Goal: Task Accomplishment & Management: Manage account settings

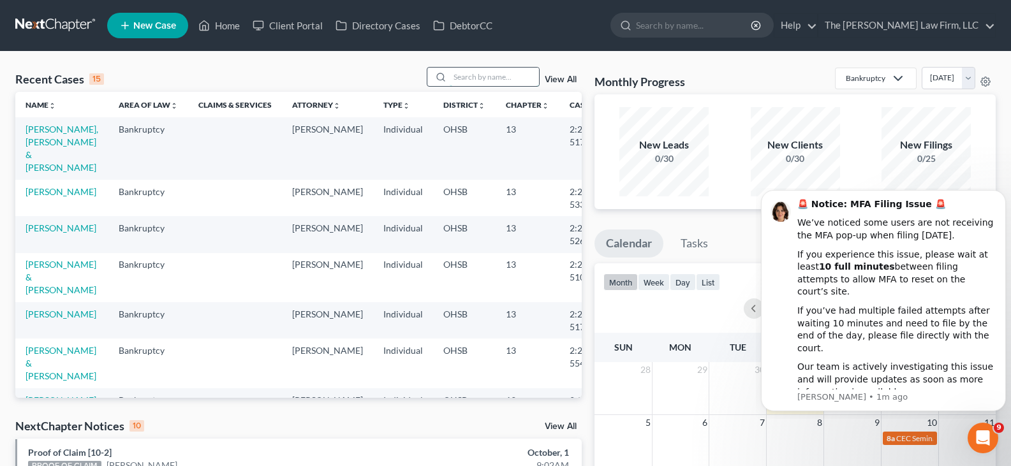
click at [461, 78] on input "search" at bounding box center [494, 77] width 89 height 18
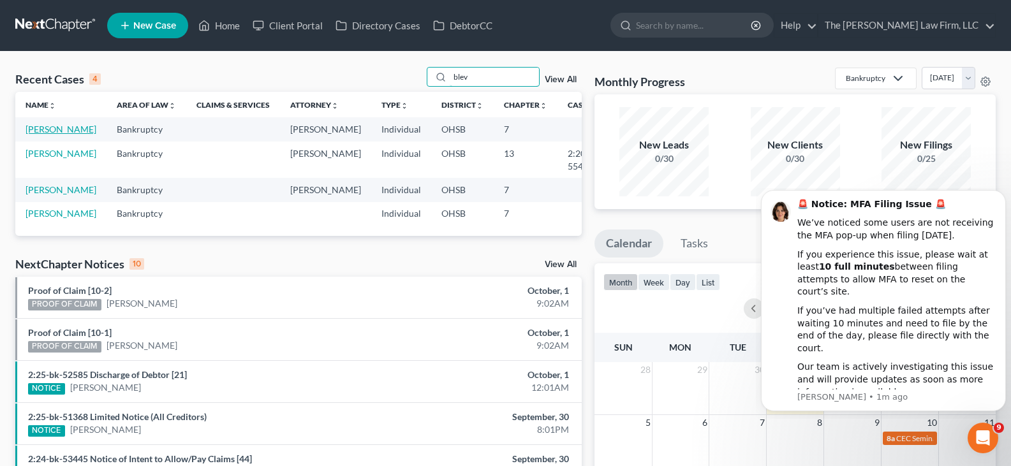
type input "blev"
click at [41, 135] on link "[PERSON_NAME]" at bounding box center [61, 129] width 71 height 11
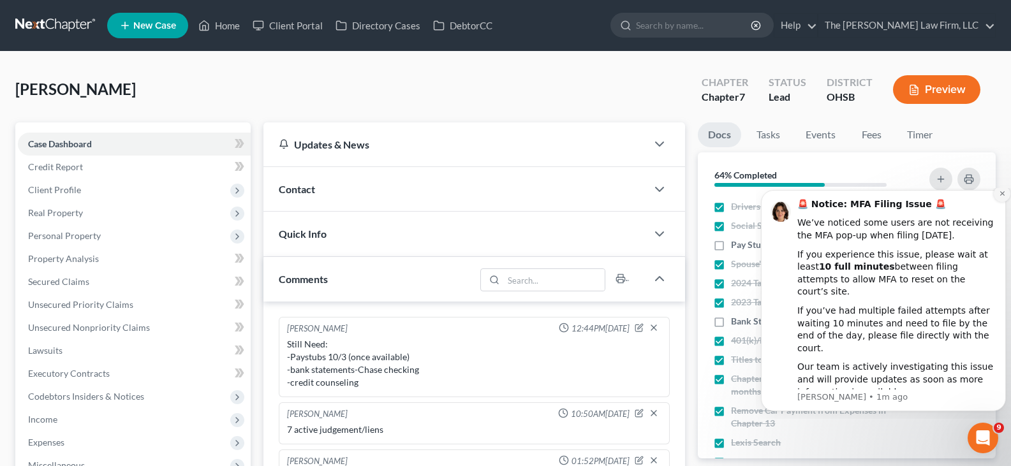
click at [1001, 196] on icon "Dismiss notification" at bounding box center [1002, 193] width 4 height 4
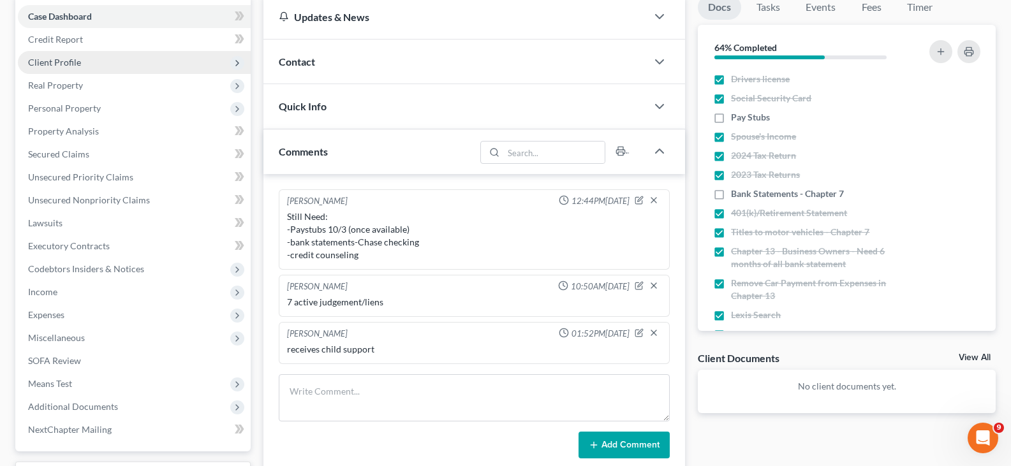
click at [61, 63] on span "Client Profile" at bounding box center [54, 62] width 53 height 11
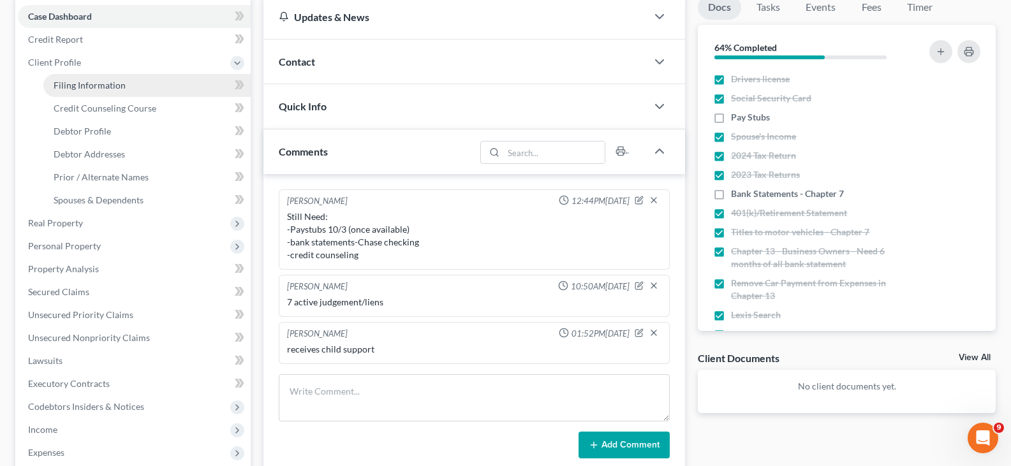
click at [68, 87] on span "Filing Information" at bounding box center [90, 85] width 72 height 11
select select "1"
select select "0"
select select "36"
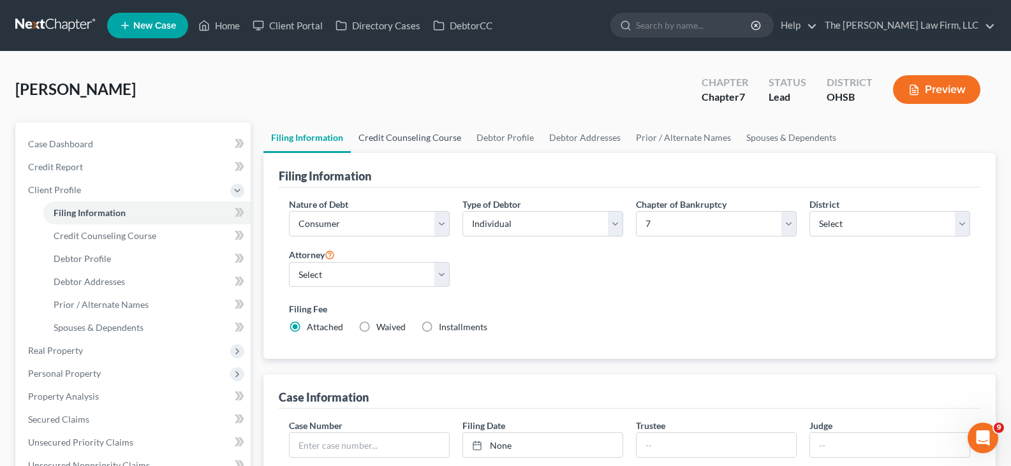
click at [404, 138] on link "Credit Counseling Course" at bounding box center [410, 137] width 118 height 31
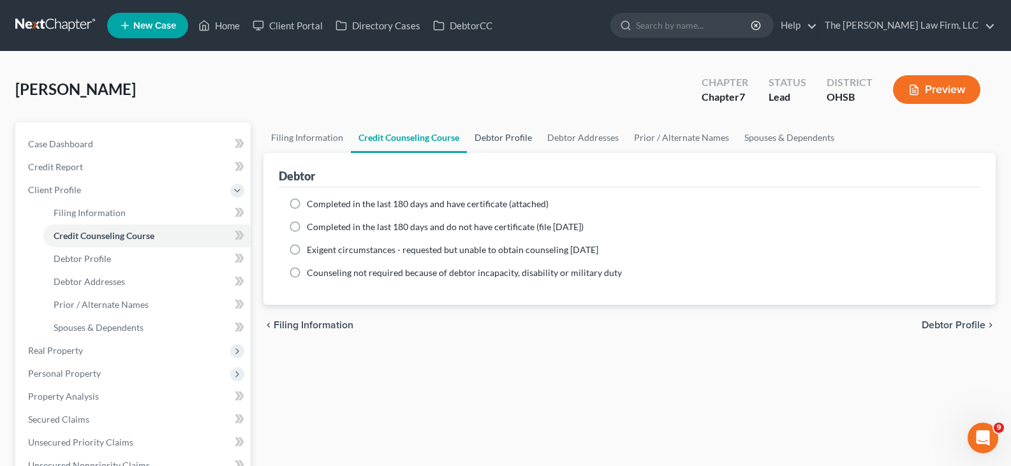
click at [484, 138] on link "Debtor Profile" at bounding box center [503, 137] width 73 height 31
select select "0"
select select "4"
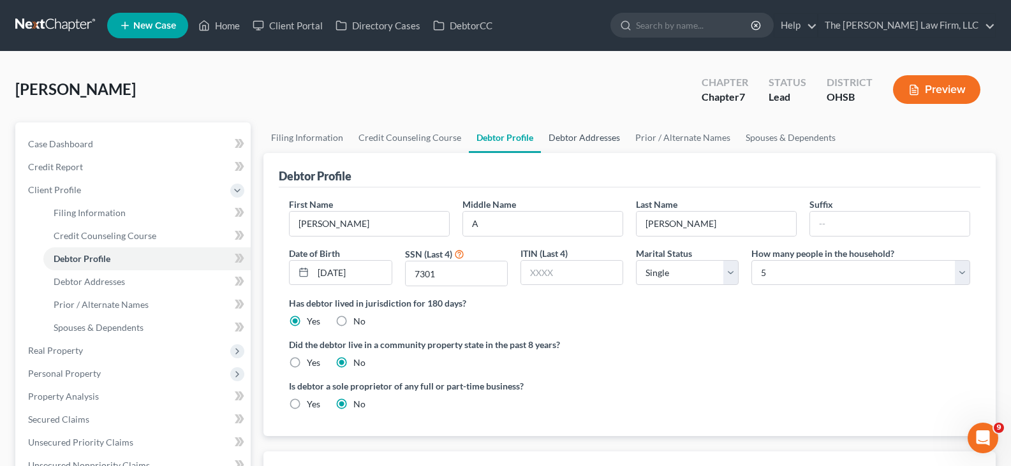
click at [588, 139] on link "Debtor Addresses" at bounding box center [584, 137] width 87 height 31
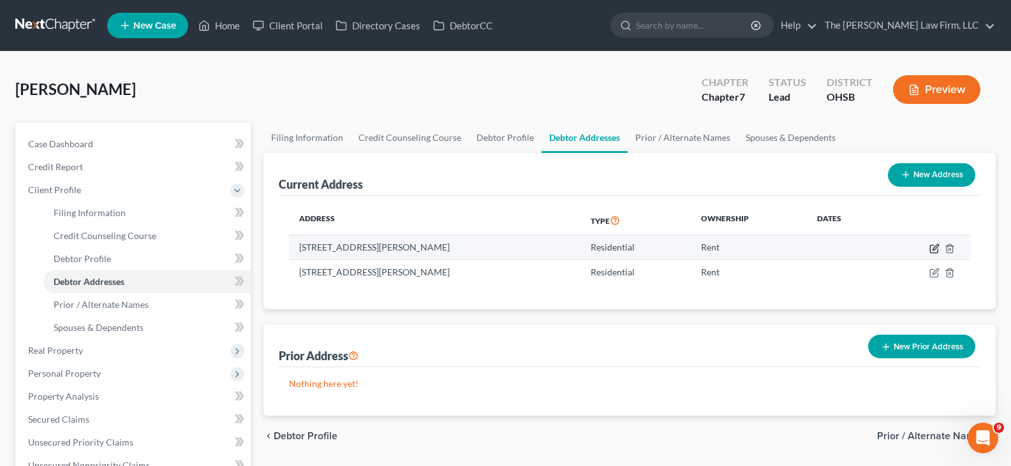
click at [935, 251] on icon "button" at bounding box center [934, 249] width 10 height 10
select select "36"
select select "0"
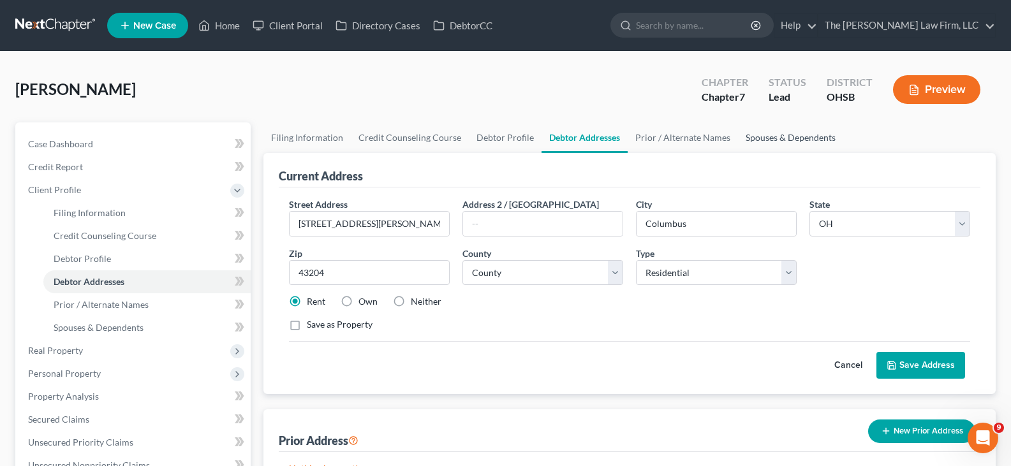
click at [776, 138] on link "Spouses & Dependents" at bounding box center [790, 137] width 105 height 31
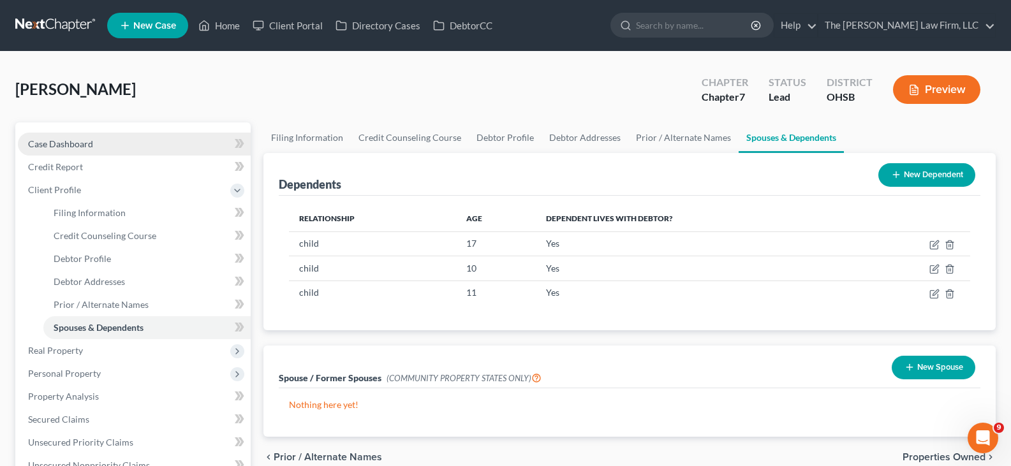
click at [80, 145] on span "Case Dashboard" at bounding box center [60, 143] width 65 height 11
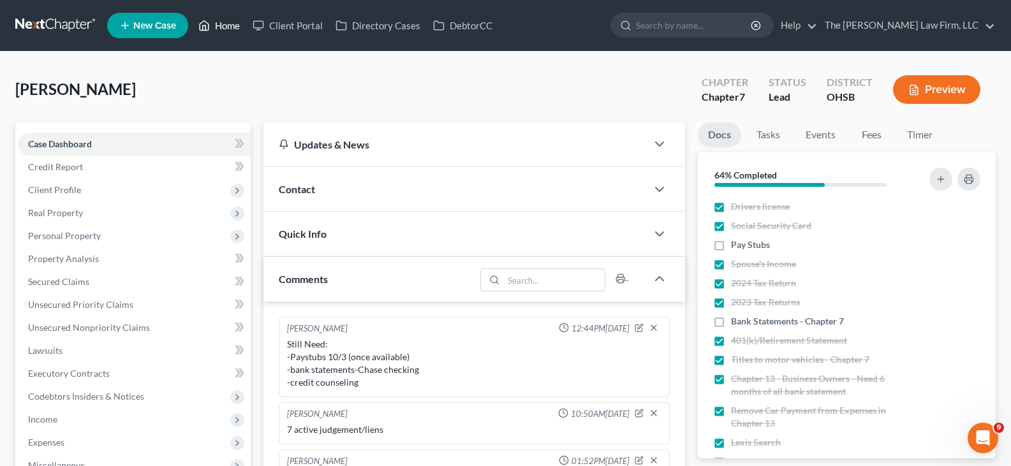
click at [229, 26] on link "Home" at bounding box center [219, 25] width 54 height 23
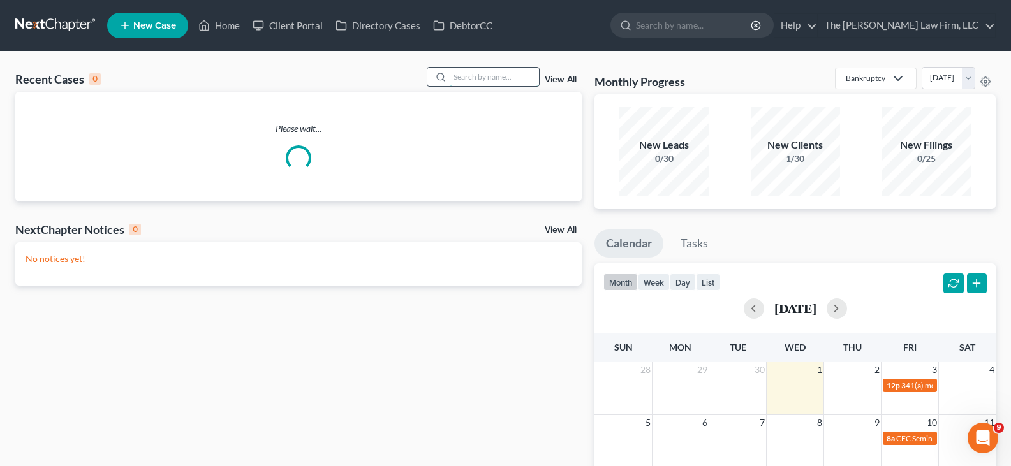
click at [503, 77] on input "search" at bounding box center [494, 77] width 89 height 18
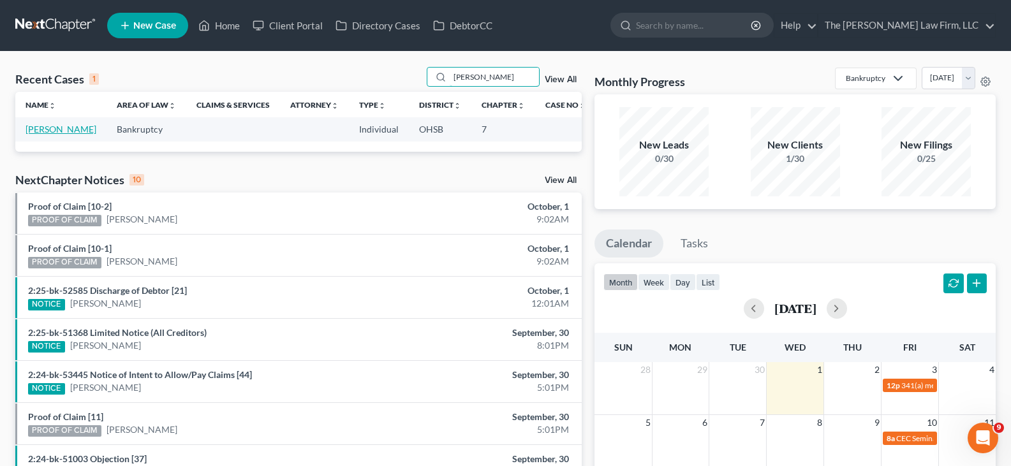
type input "[PERSON_NAME]"
click at [48, 135] on link "[PERSON_NAME]" at bounding box center [61, 129] width 71 height 11
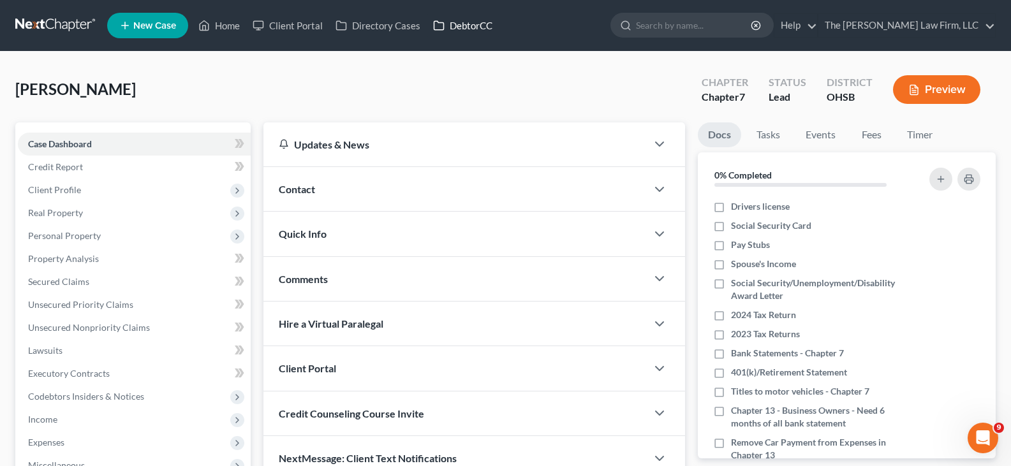
click at [466, 26] on link "DebtorCC" at bounding box center [463, 25] width 72 height 23
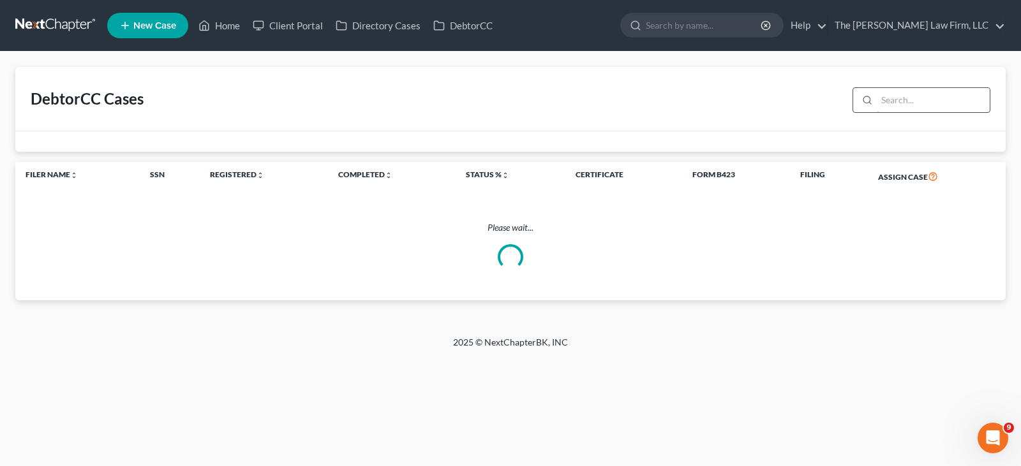
click at [890, 103] on input "search" at bounding box center [932, 100] width 113 height 24
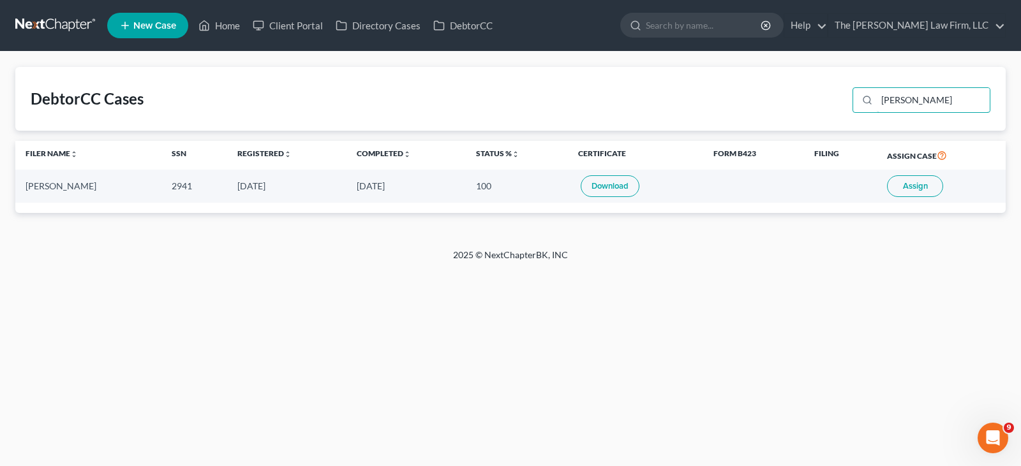
type input "[PERSON_NAME]"
click at [609, 186] on link "Download" at bounding box center [609, 186] width 59 height 22
click at [232, 25] on link "Home" at bounding box center [219, 25] width 54 height 23
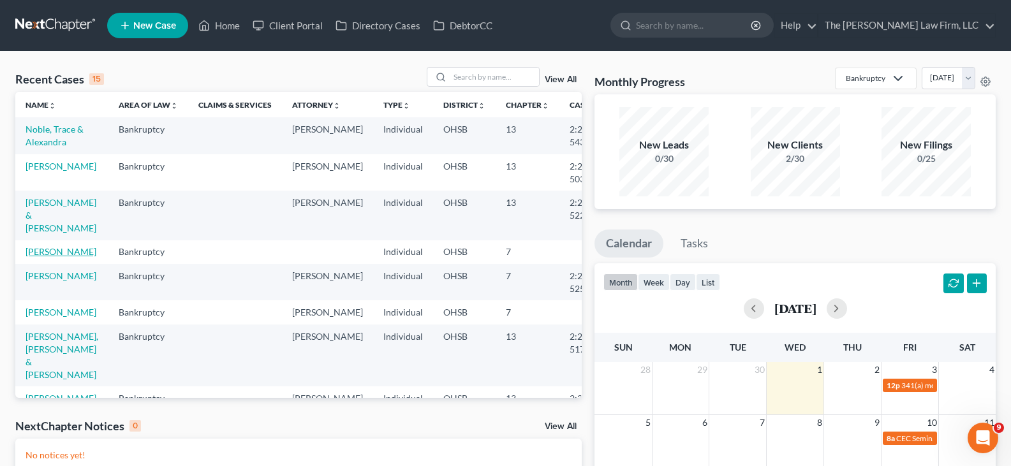
click at [43, 257] on link "[PERSON_NAME]" at bounding box center [61, 251] width 71 height 11
